Goal: Check status

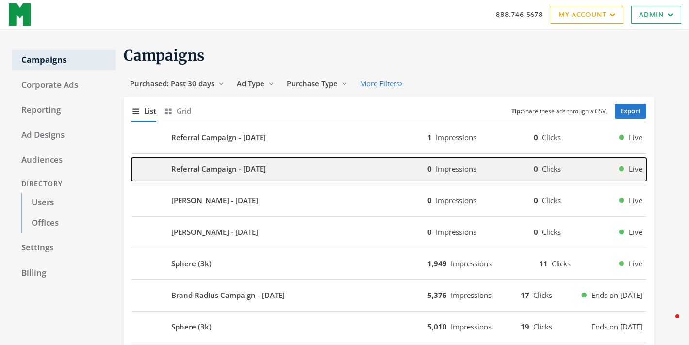
click at [257, 169] on b "Referral Campaign - [DATE]" at bounding box center [218, 169] width 95 height 11
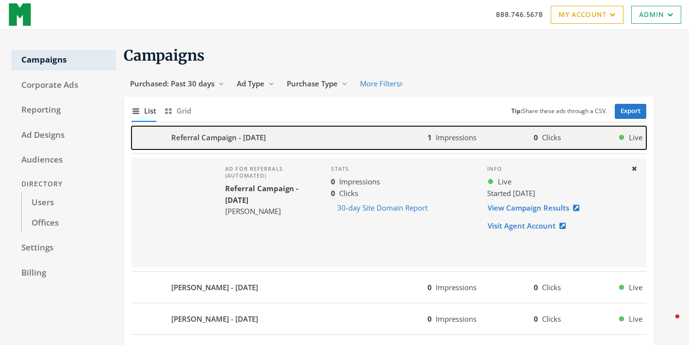
click at [252, 141] on b "Referral Campaign - [DATE]" at bounding box center [218, 137] width 95 height 11
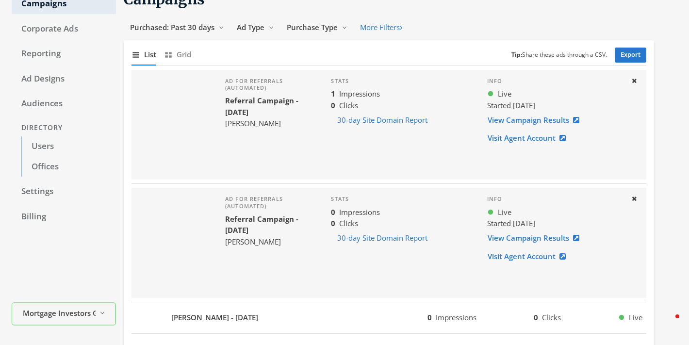
scroll to position [65, 0]
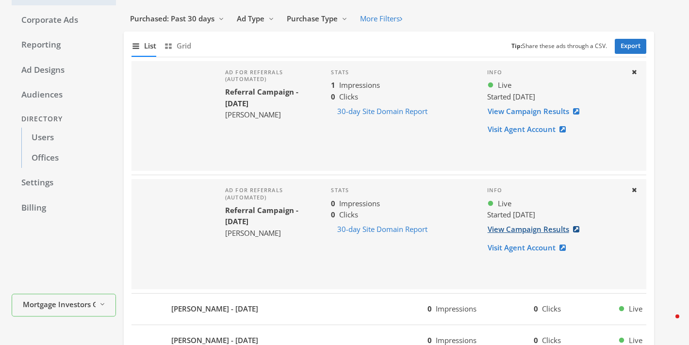
click at [518, 231] on link "View Campaign Results" at bounding box center [536, 229] width 98 height 18
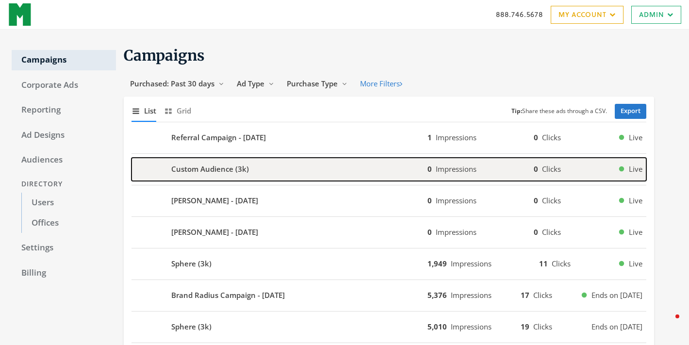
click at [238, 175] on div "Custom Audience (3k)" at bounding box center [279, 169] width 296 height 23
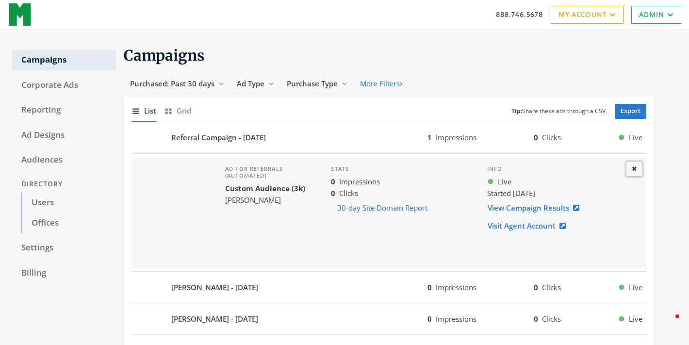
click at [629, 174] on button "Close" at bounding box center [634, 169] width 16 height 15
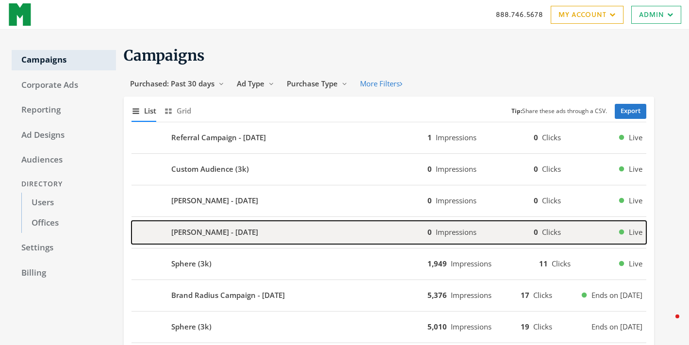
click at [226, 233] on b "[PERSON_NAME] - [DATE]" at bounding box center [214, 232] width 87 height 11
